Goal: Task Accomplishment & Management: Manage account settings

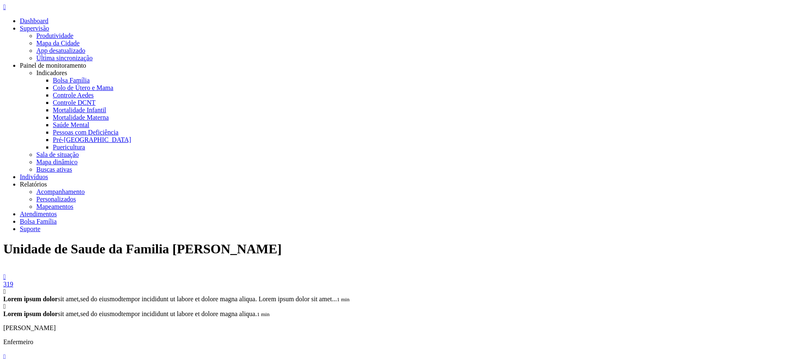
click at [653, 281] on div "319" at bounding box center [392, 284] width 779 height 7
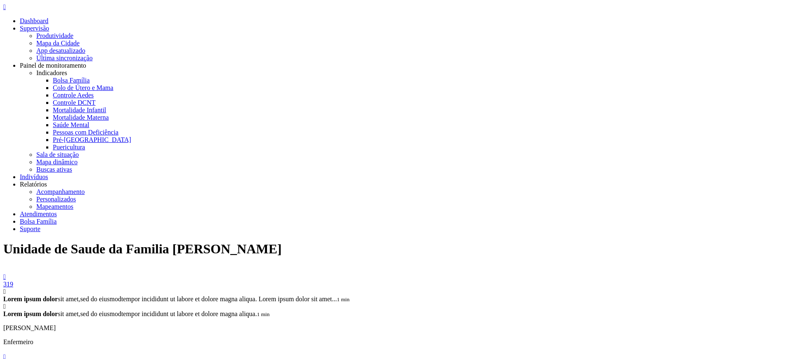
click at [6, 353] on icon "" at bounding box center [4, 356] width 2 height 7
